Goal: Go to known website: Access a specific website the user already knows

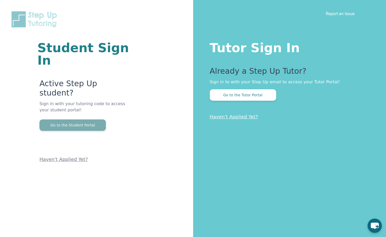
click at [79, 119] on button "Go to the Student Portal" at bounding box center [72, 124] width 66 height 11
click at [81, 119] on button "Go to the Student Portal" at bounding box center [72, 124] width 66 height 11
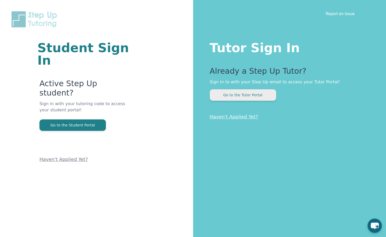
click at [252, 94] on button "Go to the Tutor Portal" at bounding box center [243, 94] width 66 height 11
